Goal: Find specific page/section: Find specific page/section

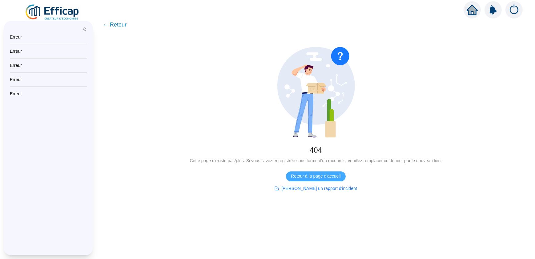
click at [324, 175] on span "Retour à la page d'accueil" at bounding box center [316, 176] width 50 height 6
